Goal: Information Seeking & Learning: Learn about a topic

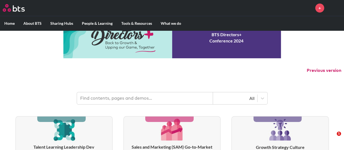
scroll to position [54, 0]
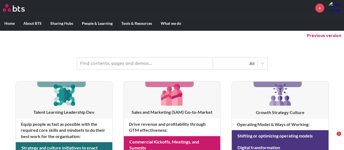
click at [133, 63] on input "text" at bounding box center [145, 63] width 136 height 12
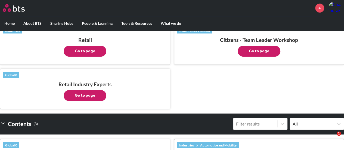
scroll to position [136, 0]
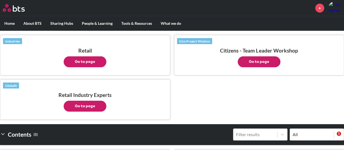
click at [96, 59] on button "Go to page" at bounding box center [85, 61] width 43 height 11
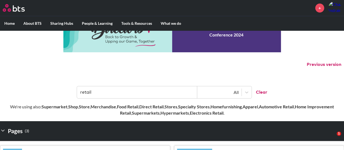
scroll to position [0, 0]
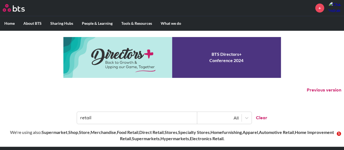
click at [97, 119] on input "retail" at bounding box center [137, 118] width 120 height 12
drag, startPoint x: 128, startPoint y: 119, endPoint x: 0, endPoint y: 111, distance: 128.5
click at [0, 111] on header "retail All Clear" at bounding box center [172, 115] width 344 height 28
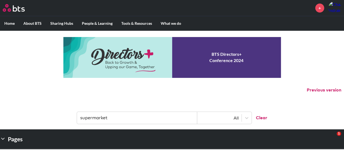
type input "supermarket"
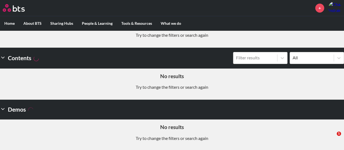
scroll to position [51, 0]
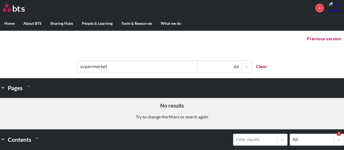
click at [262, 66] on button "Clear" at bounding box center [259, 67] width 16 height 12
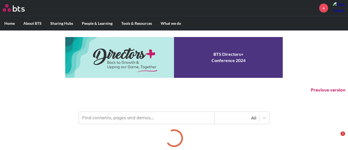
click at [162, 117] on input "text" at bounding box center [147, 118] width 136 height 12
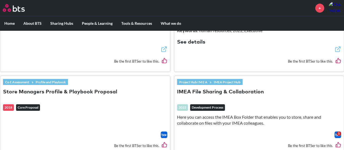
scroll to position [408, 0]
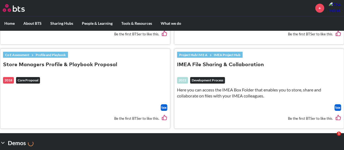
click at [87, 63] on button "Store Managers Profile & Playbook Proposal" at bounding box center [60, 64] width 114 height 7
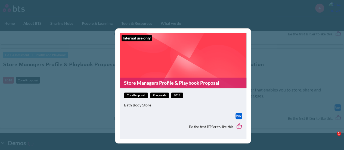
click at [149, 55] on figure "Internal use only Store Managers Profile & Playbook Proposal" at bounding box center [183, 60] width 127 height 55
click at [280, 101] on div "Internal use only Store Managers Profile & Playbook Proposal coreProposal Propo…" at bounding box center [172, 75] width 344 height 150
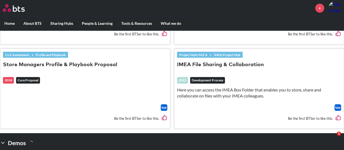
click at [8, 64] on button "Store Managers Profile & Playbook Proposal" at bounding box center [60, 64] width 114 height 7
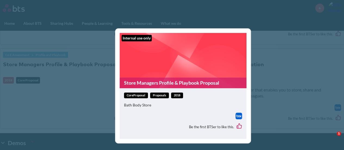
click at [280, 95] on div "Internal use only Store Managers Profile & Playbook Proposal coreProposal Propo…" at bounding box center [172, 75] width 344 height 150
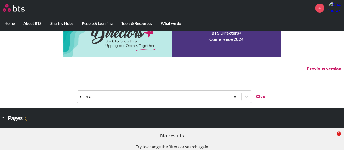
scroll to position [0, 0]
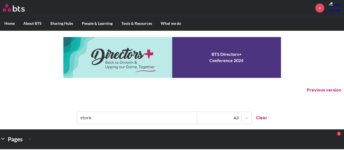
drag, startPoint x: 112, startPoint y: 115, endPoint x: 28, endPoint y: 118, distance: 84.0
click at [28, 118] on header "store All Clear" at bounding box center [172, 115] width 344 height 28
type input "walmart"
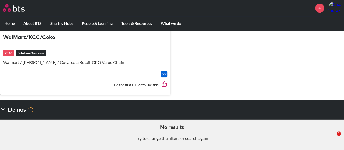
scroll to position [130, 0]
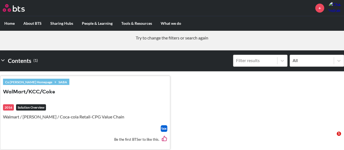
click at [30, 89] on button "WalMart/KCC/Coke" at bounding box center [29, 91] width 52 height 7
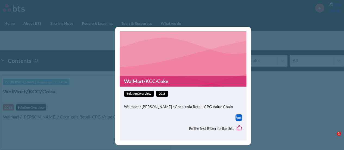
click at [299, 109] on div "WalMart/KCC/Coke solutionOverview 2016 Walmart / Kimberly Clark / Coca-cola Ret…" at bounding box center [172, 75] width 344 height 150
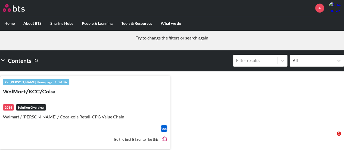
click at [84, 129] on div at bounding box center [85, 128] width 164 height 7
click at [56, 79] on link "SABA" at bounding box center [62, 82] width 13 height 6
click at [35, 107] on em "Solution Overview" at bounding box center [31, 107] width 30 height 7
click at [43, 92] on button "WalMart/KCC/Coke" at bounding box center [29, 91] width 52 height 7
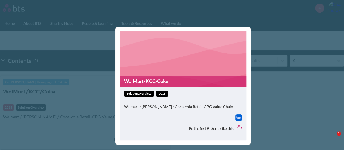
click at [181, 104] on p "Walmart / Kimberly Clark / Coca-cola Retail-CPG Value Chain" at bounding box center [183, 106] width 118 height 5
click at [179, 60] on figure "WalMart/KCC/Coke" at bounding box center [183, 58] width 127 height 55
click at [160, 81] on link "WalMart/KCC/Coke" at bounding box center [183, 81] width 127 height 11
click at [60, 62] on div "WalMart/KCC/Coke solutionOverview 2016 Walmart / Kimberly Clark / Coca-cola Ret…" at bounding box center [172, 75] width 344 height 150
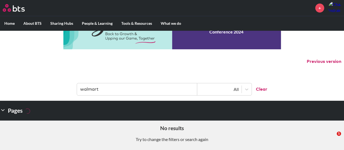
scroll to position [0, 0]
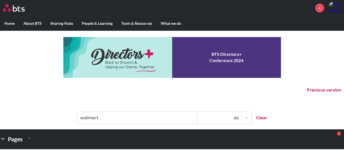
click at [263, 118] on button "Clear" at bounding box center [259, 118] width 16 height 12
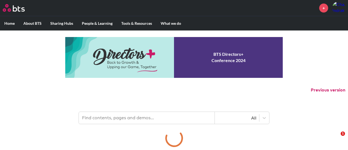
click at [127, 121] on input "text" at bounding box center [147, 118] width 136 height 12
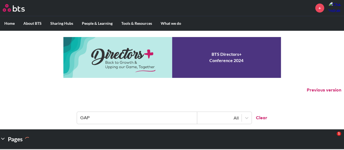
click at [129, 113] on input "GAP" at bounding box center [137, 118] width 120 height 12
type input "G"
type input "Gap Inc"
click at [264, 114] on button "Clear" at bounding box center [259, 118] width 16 height 12
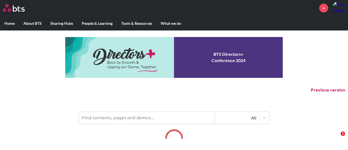
click at [151, 119] on input "text" at bounding box center [147, 118] width 136 height 12
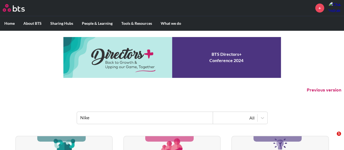
type input "Nike"
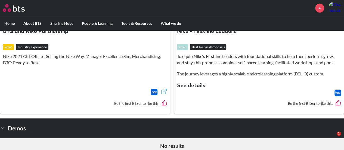
scroll to position [136, 0]
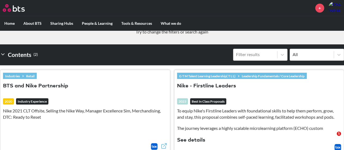
click at [201, 86] on button "Nike - Firstline Leaders" at bounding box center [206, 85] width 59 height 7
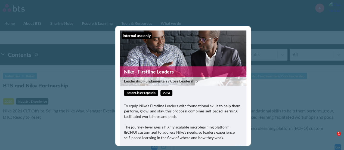
click at [158, 72] on link "Nike - Firstline Leaders" at bounding box center [183, 71] width 127 height 11
click at [328, 89] on div "Internal use only Nike - Firstline Leaders Leadership Fundamentals / Core Leade…" at bounding box center [172, 75] width 344 height 150
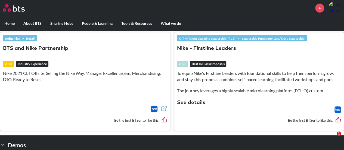
scroll to position [155, 0]
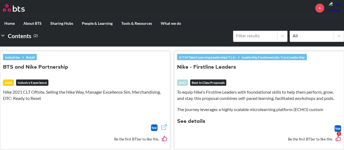
click at [55, 66] on button "BTS and Nike Partnership" at bounding box center [35, 67] width 65 height 7
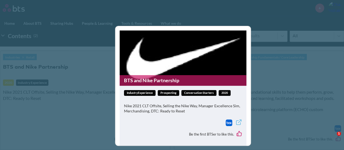
click at [169, 80] on link "BTS and Nike Partnership" at bounding box center [183, 80] width 127 height 11
click at [304, 66] on div "BTS and Nike Partnership industryExperience Prospecting Conversation Starters 2…" at bounding box center [172, 75] width 344 height 150
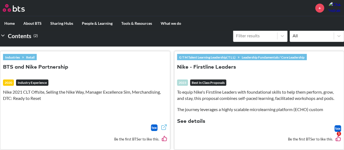
click at [192, 120] on button "See details" at bounding box center [191, 121] width 28 height 7
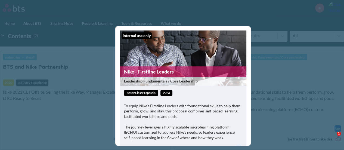
click at [305, 83] on div "Internal use only Nike - Firstline Leaders Leadership Fundamentals / Core Leade…" at bounding box center [172, 75] width 344 height 150
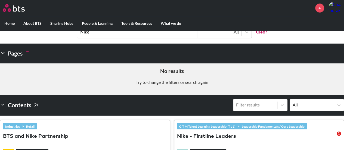
scroll to position [0, 0]
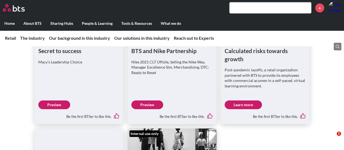
scroll to position [788, 0]
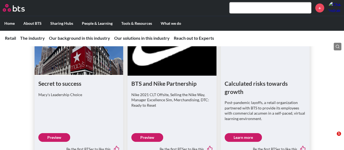
click at [47, 133] on link "Preview" at bounding box center [54, 137] width 32 height 9
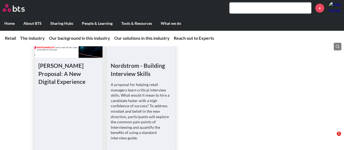
scroll to position [1331, 0]
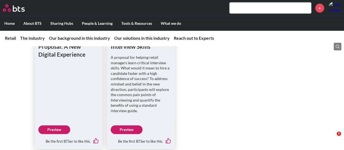
click at [127, 125] on link "Preview" at bounding box center [127, 129] width 32 height 9
click at [57, 126] on link "Preview" at bounding box center [54, 129] width 32 height 9
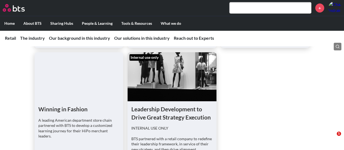
scroll to position [815, 0]
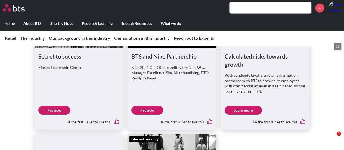
click at [152, 106] on link "Preview" at bounding box center [147, 110] width 32 height 9
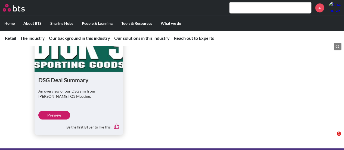
scroll to position [1576, 0]
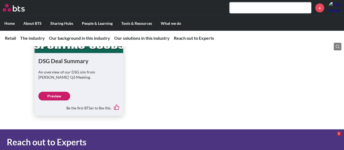
click at [183, 97] on ul "DSG Deal Summary An overview of our DSG sim from [PERSON_NAME]' Q3 Meeting. Pre…" at bounding box center [172, 59] width 275 height 111
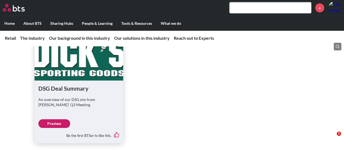
scroll to position [1549, 0]
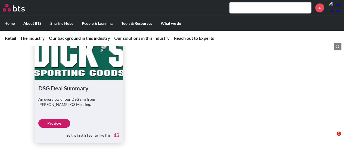
click at [50, 119] on link "Preview" at bounding box center [54, 123] width 32 height 9
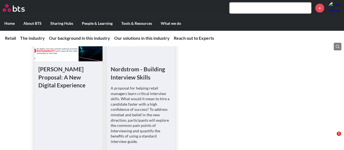
scroll to position [1331, 0]
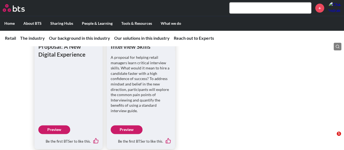
click at [134, 125] on link "Preview" at bounding box center [127, 129] width 32 height 9
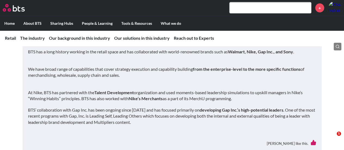
scroll to position [625, 0]
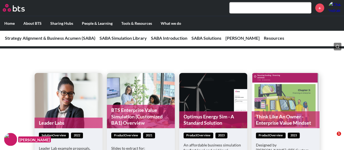
scroll to position [706, 0]
click at [265, 6] on input "text" at bounding box center [270, 7] width 82 height 11
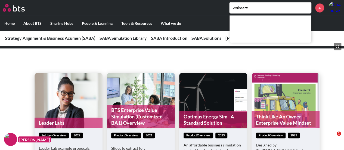
type input "walmart"
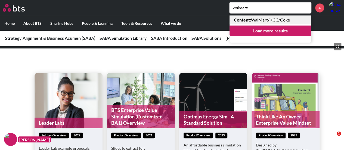
click at [276, 20] on link "Content : WalMart/KCC/Coke" at bounding box center [270, 19] width 82 height 9
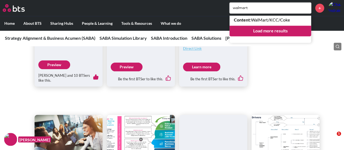
scroll to position [272, 0]
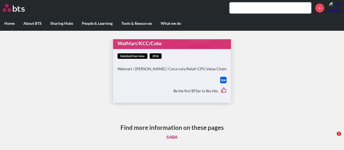
scroll to position [54, 0]
